Goal: Find specific page/section: Find specific page/section

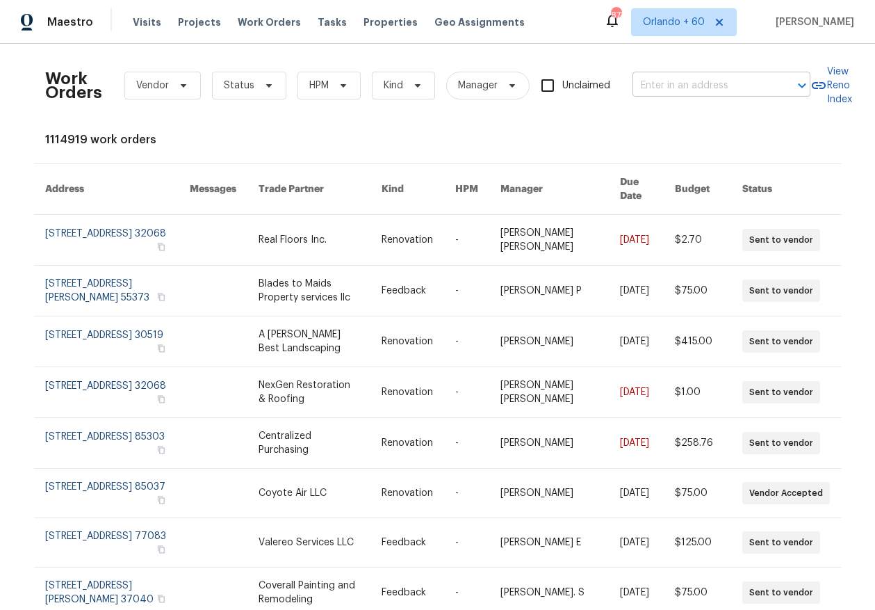
click at [708, 86] on input "text" at bounding box center [702, 86] width 139 height 22
type input "3601 cedar"
type input "5412 advantis dr"
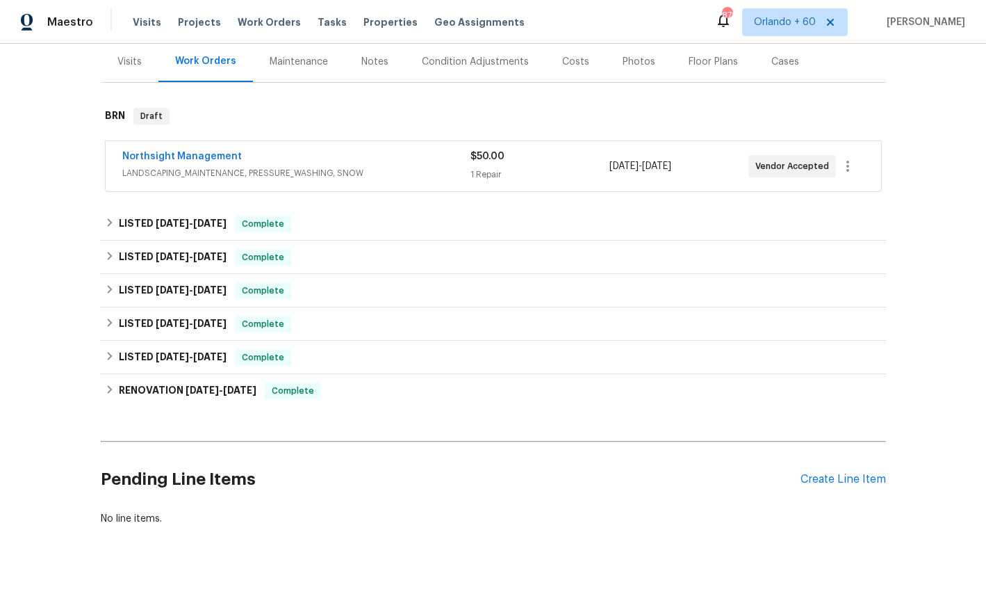
scroll to position [180, 0]
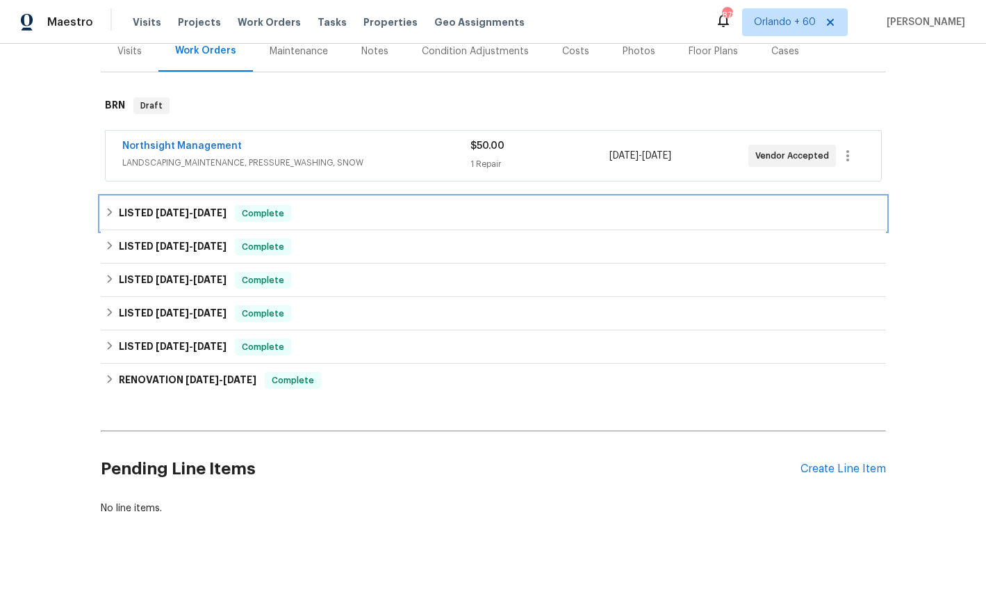
click at [109, 208] on icon at bounding box center [110, 212] width 10 height 10
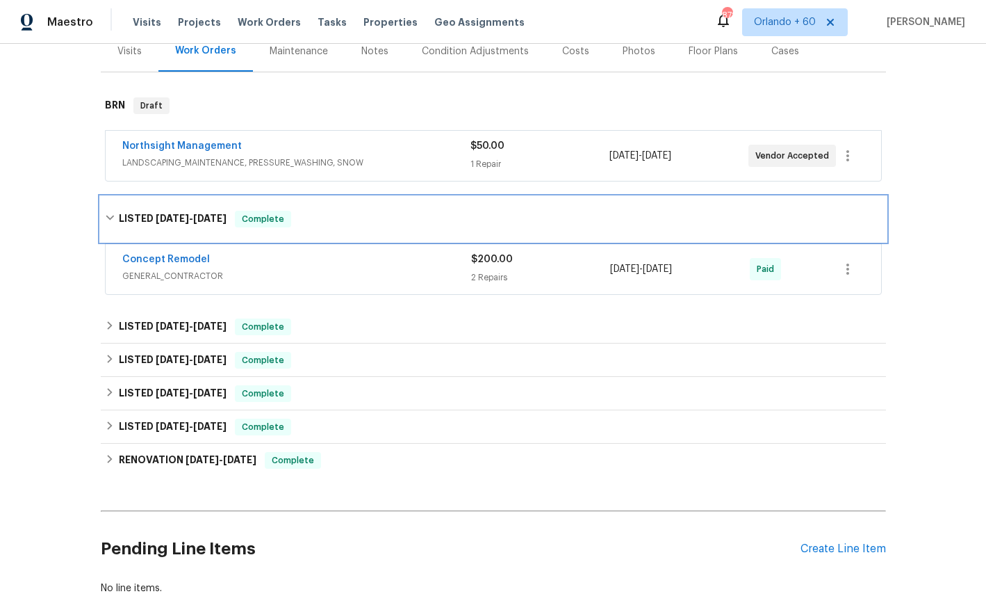
click at [109, 213] on icon at bounding box center [110, 218] width 10 height 10
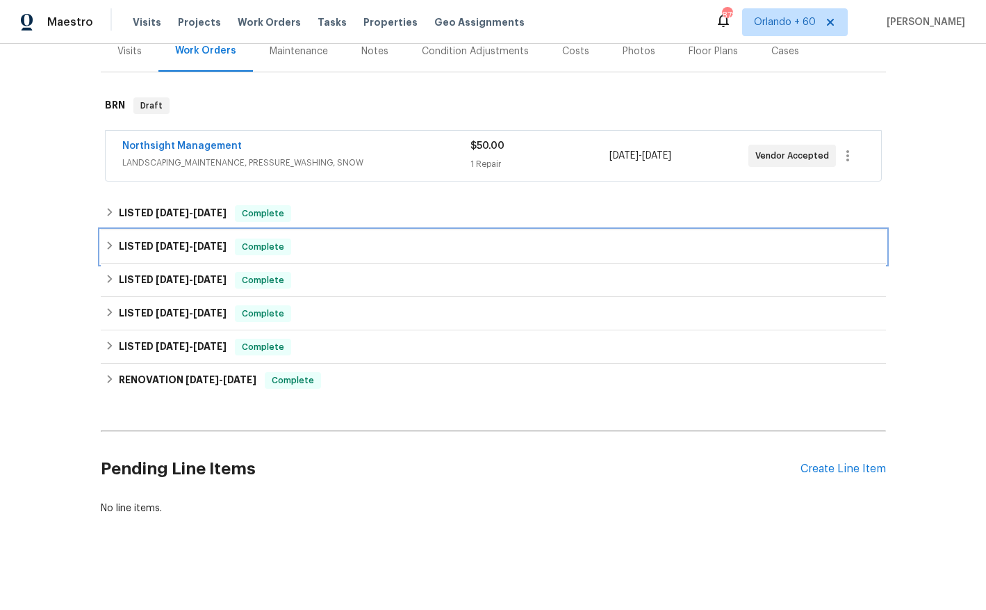
click at [115, 247] on div "LISTED 10/28/24 - 11/6/24 Complete" at bounding box center [493, 246] width 777 height 17
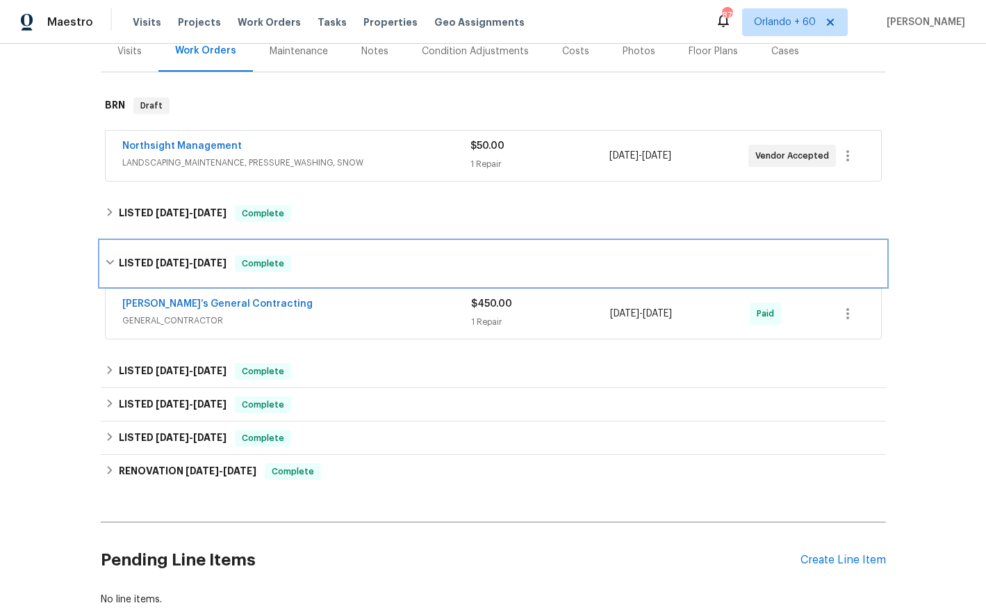
click at [115, 253] on div "LISTED 10/28/24 - 11/6/24 Complete" at bounding box center [493, 263] width 785 height 44
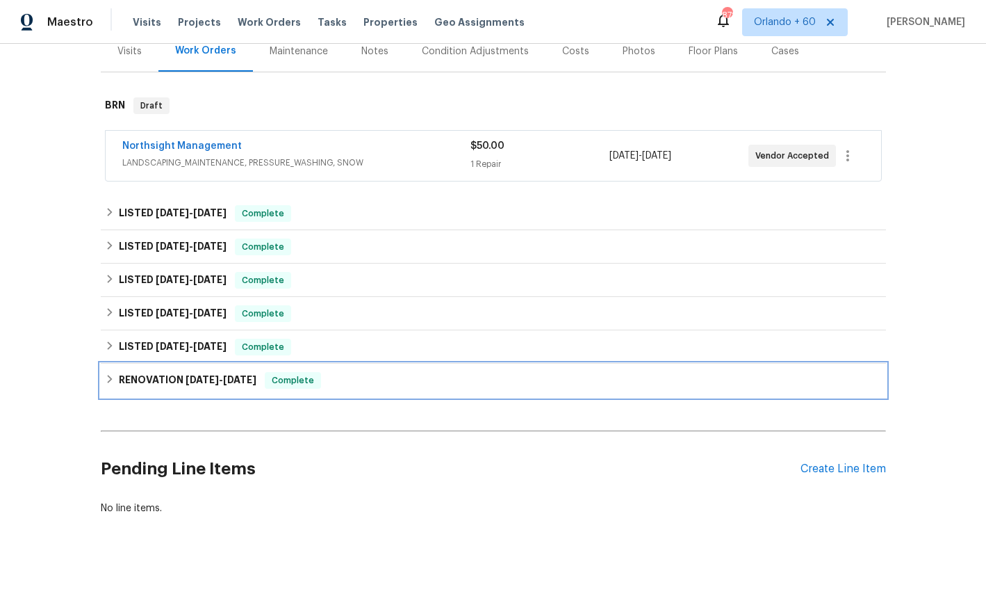
click at [111, 389] on div "RENOVATION 6/26/24 - 7/12/24 Complete" at bounding box center [493, 380] width 785 height 33
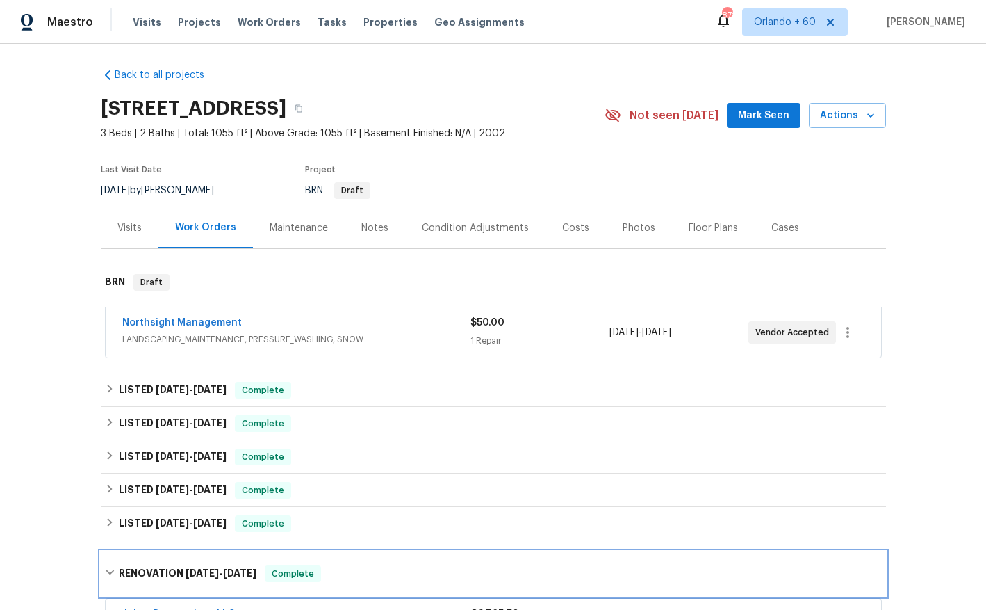
scroll to position [0, 0]
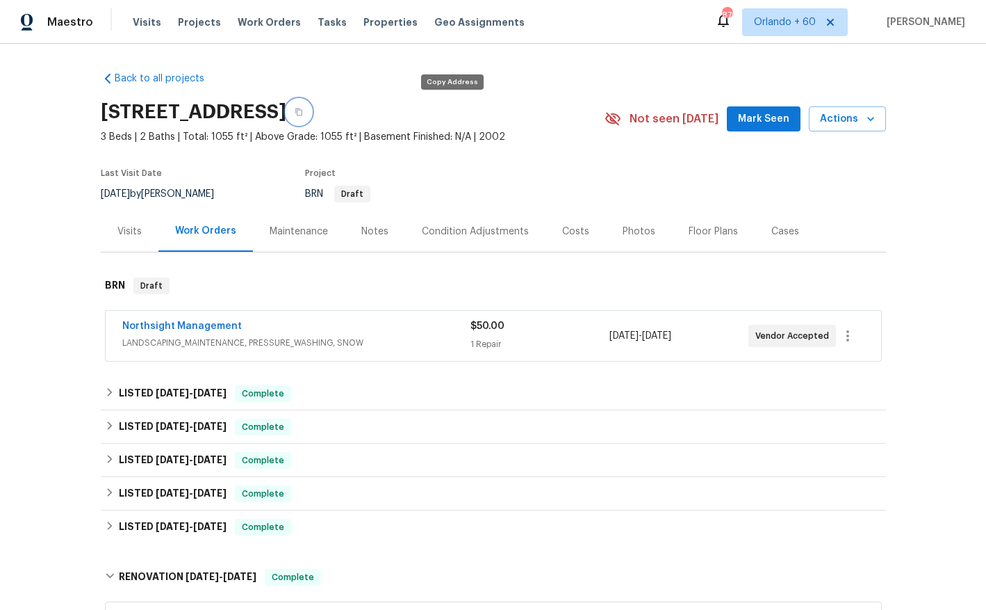
click at [302, 112] on icon "button" at bounding box center [298, 112] width 7 height 8
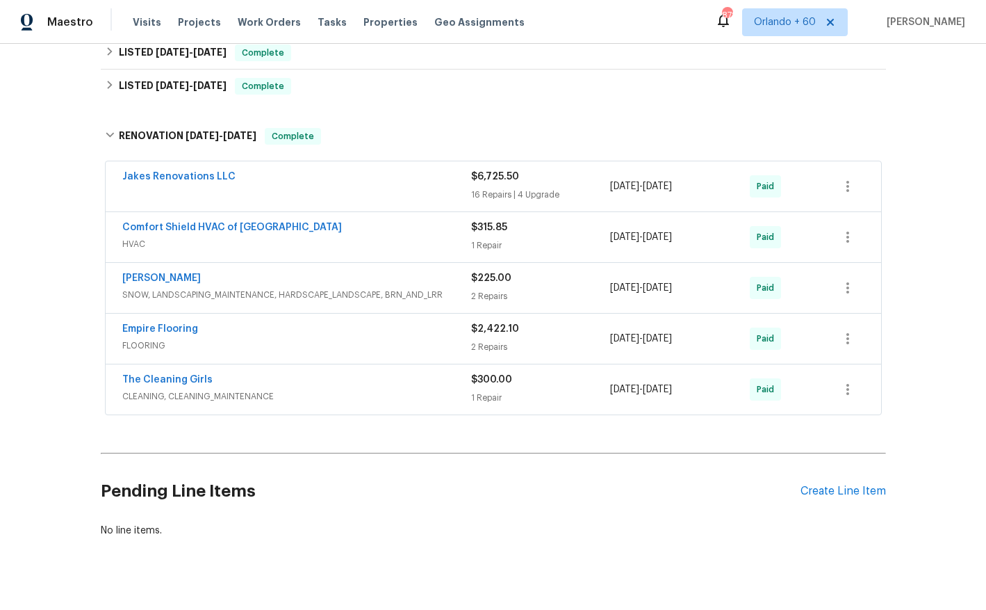
scroll to position [435, 0]
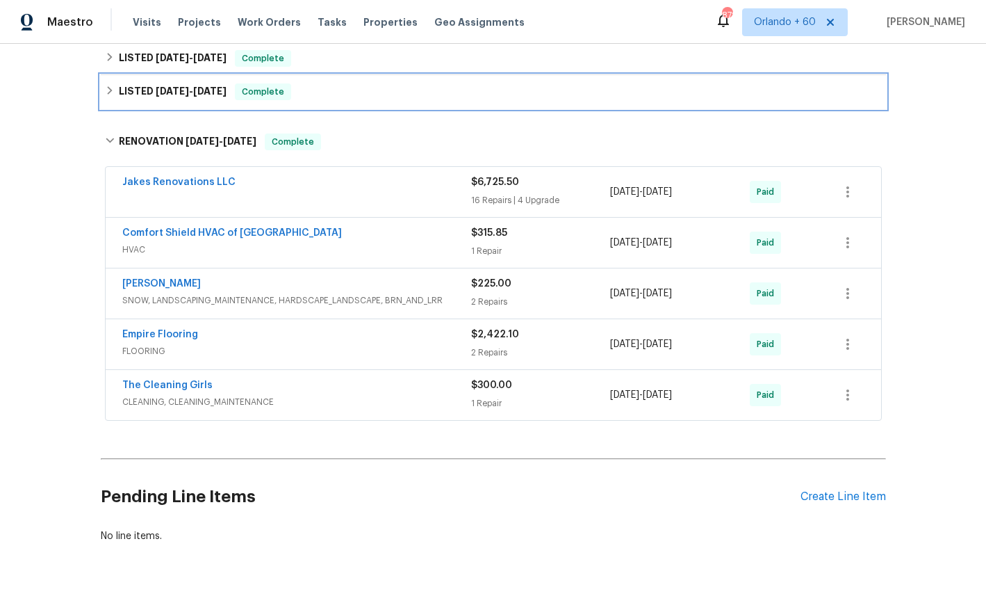
click at [181, 101] on div "LISTED 7/11/24 - 7/18/24 Complete" at bounding box center [493, 91] width 785 height 33
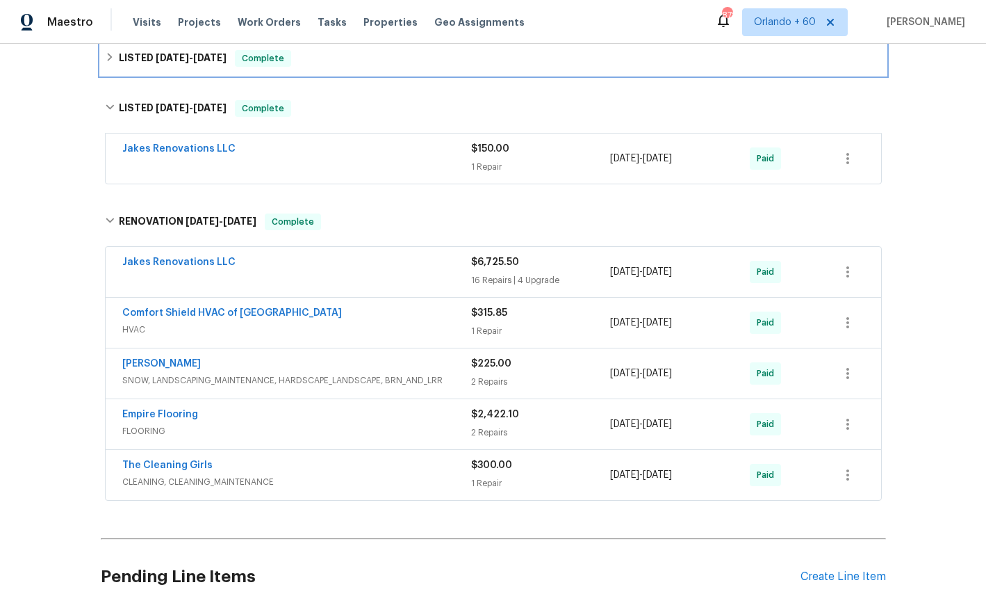
click at [175, 65] on h6 "LISTED 8/20/24 - 9/6/24" at bounding box center [173, 58] width 108 height 17
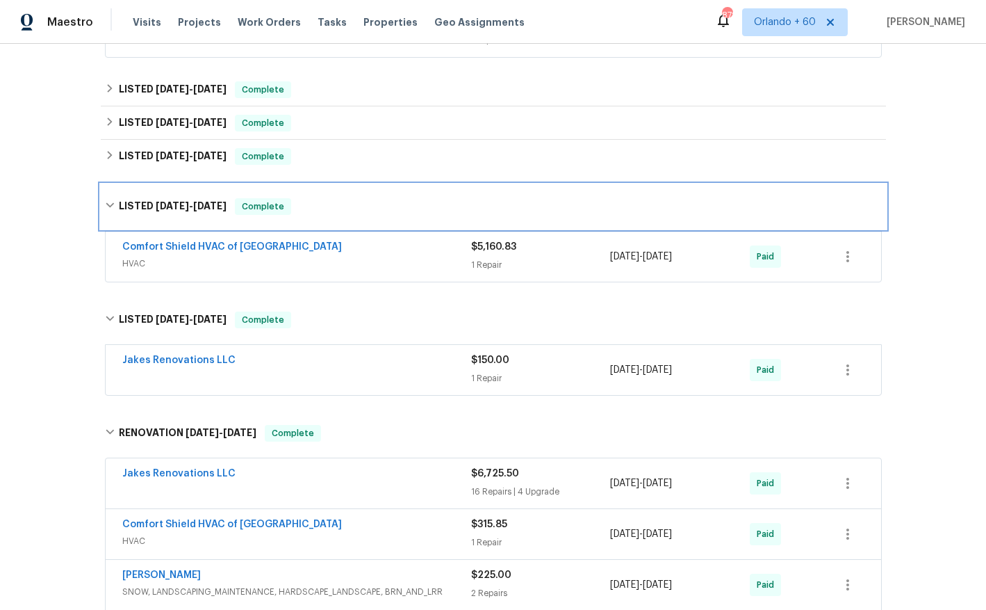
scroll to position [302, 0]
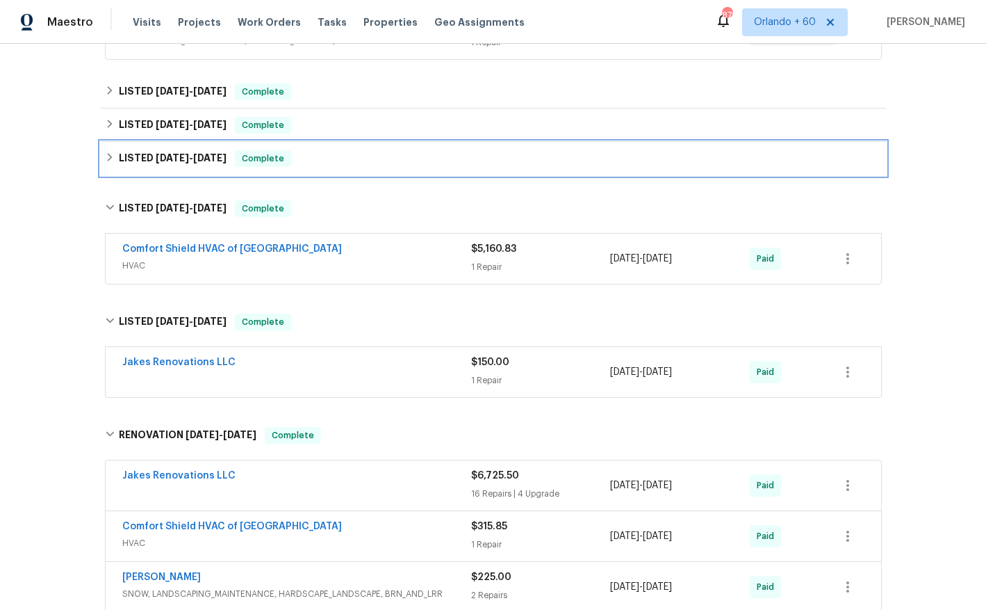
click at [195, 158] on span "9/30/24 - 10/9/24" at bounding box center [191, 158] width 71 height 10
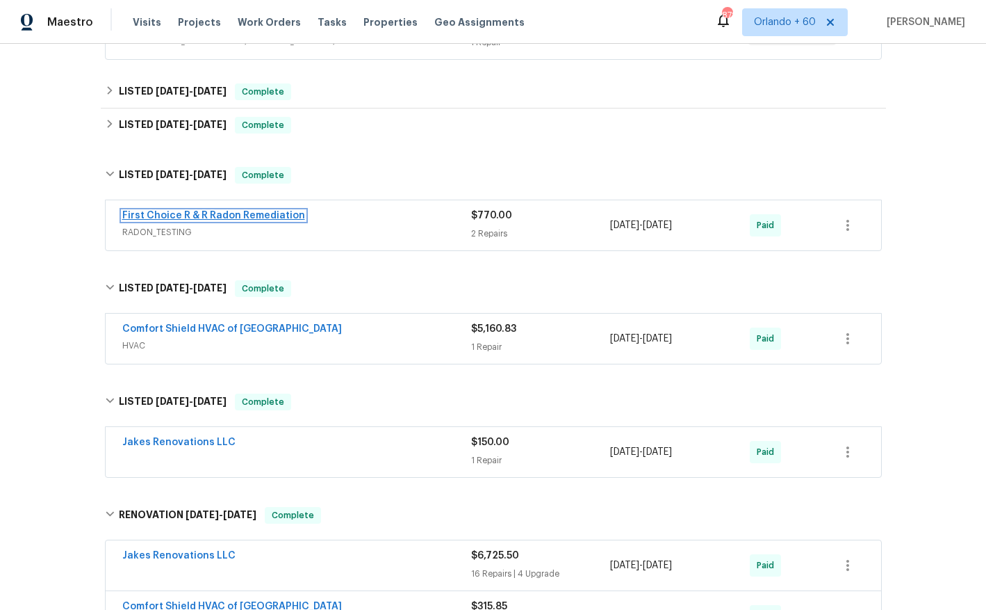
click at [186, 216] on link "First Choice R & R Radon Remediation" at bounding box center [213, 216] width 183 height 10
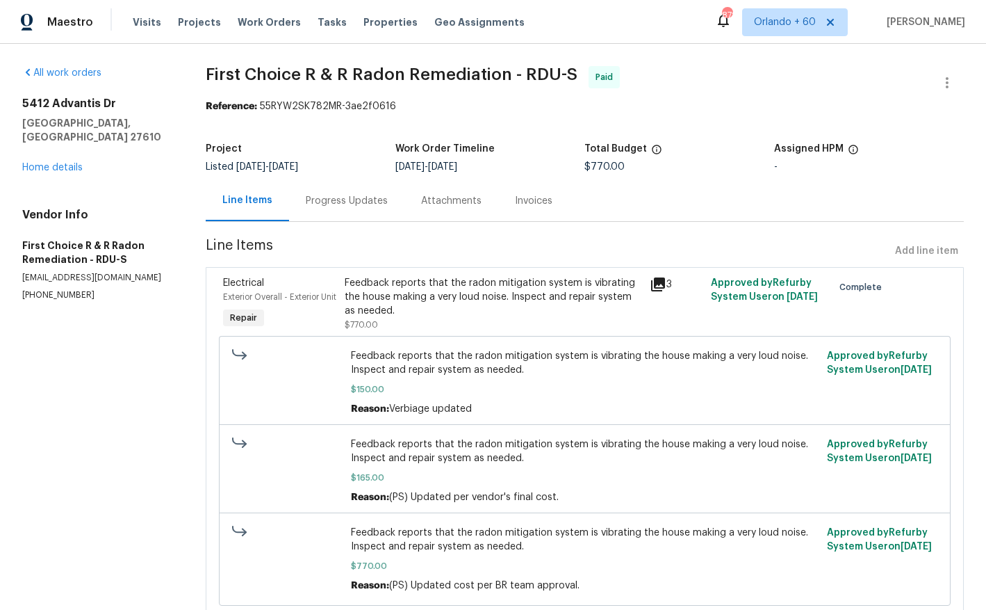
scroll to position [63, 0]
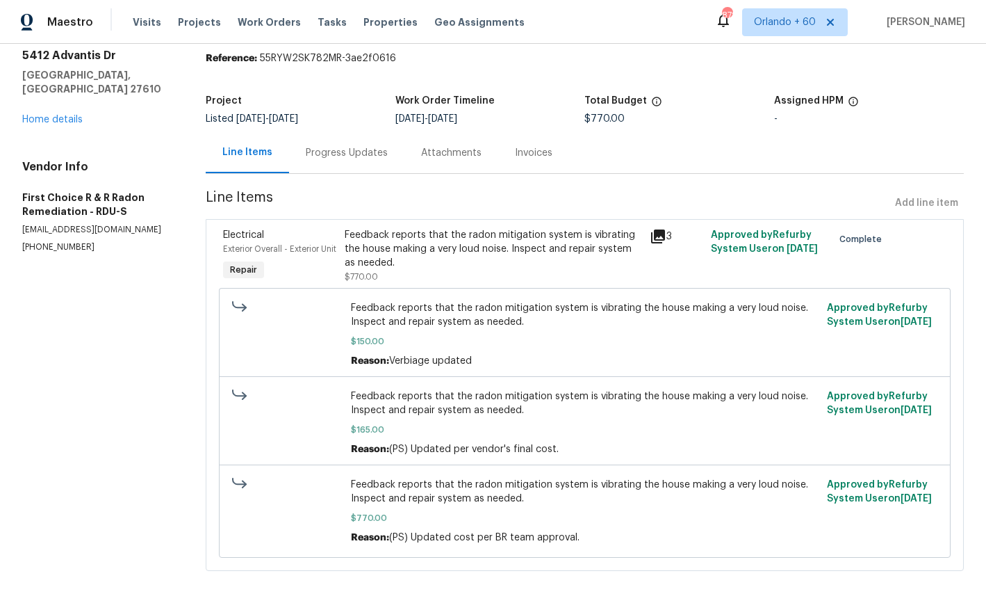
click at [336, 146] on div "Progress Updates" at bounding box center [347, 153] width 82 height 14
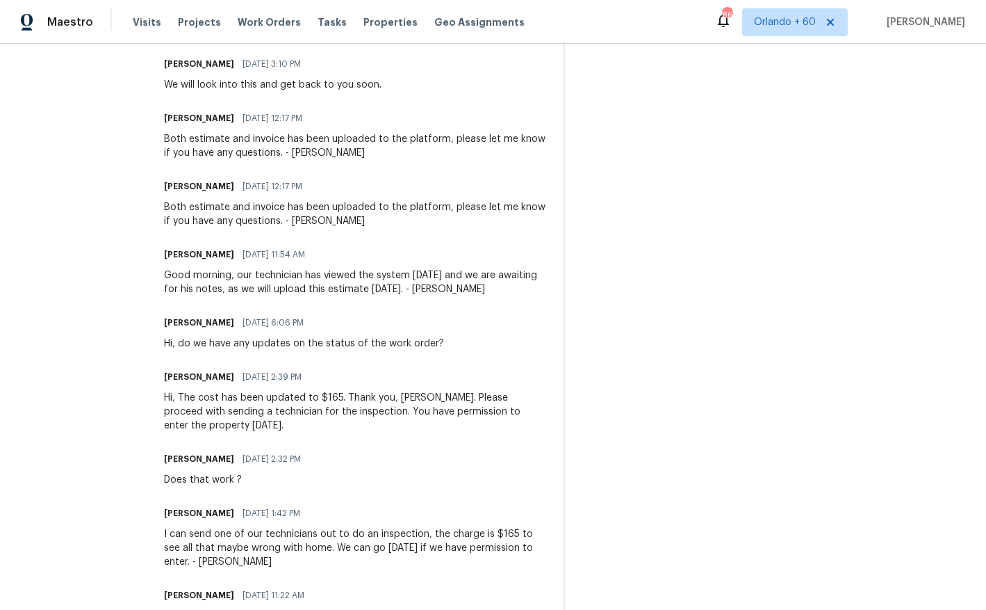
scroll to position [802, 0]
